Goal: Task Accomplishment & Management: Manage account settings

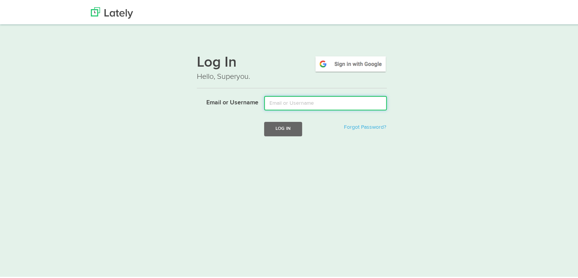
click at [300, 103] on input "Email or Username" at bounding box center [325, 101] width 123 height 14
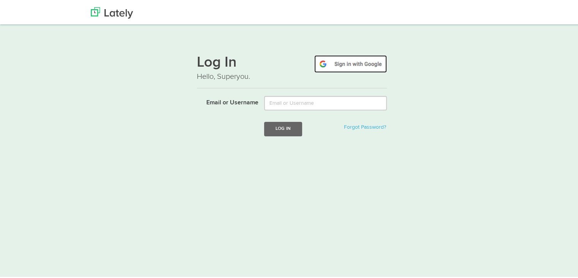
click at [346, 62] on img at bounding box center [350, 62] width 73 height 17
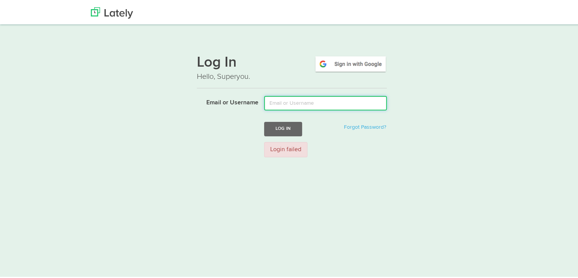
click at [340, 102] on input "Email or Username" at bounding box center [325, 101] width 123 height 14
type input "[EMAIL_ADDRESS][DOMAIN_NAME]"
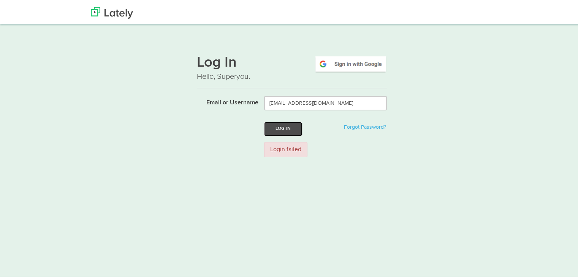
click at [293, 127] on button "Log In" at bounding box center [283, 127] width 38 height 14
